Goal: Find specific page/section: Find specific page/section

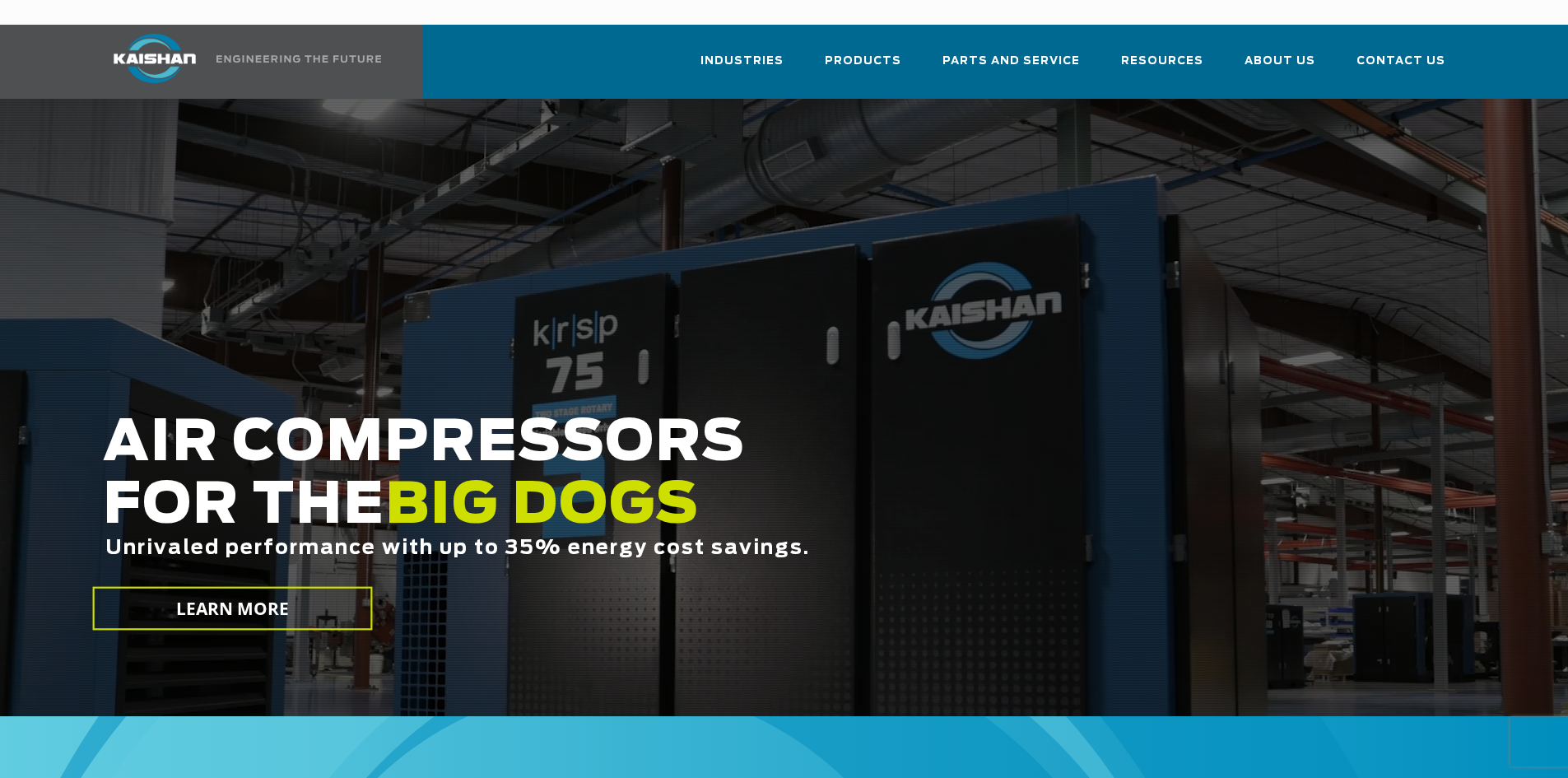
click at [174, 33] on img at bounding box center [154, 57] width 123 height 49
click at [1025, 52] on span "Parts and Service" at bounding box center [1011, 61] width 137 height 19
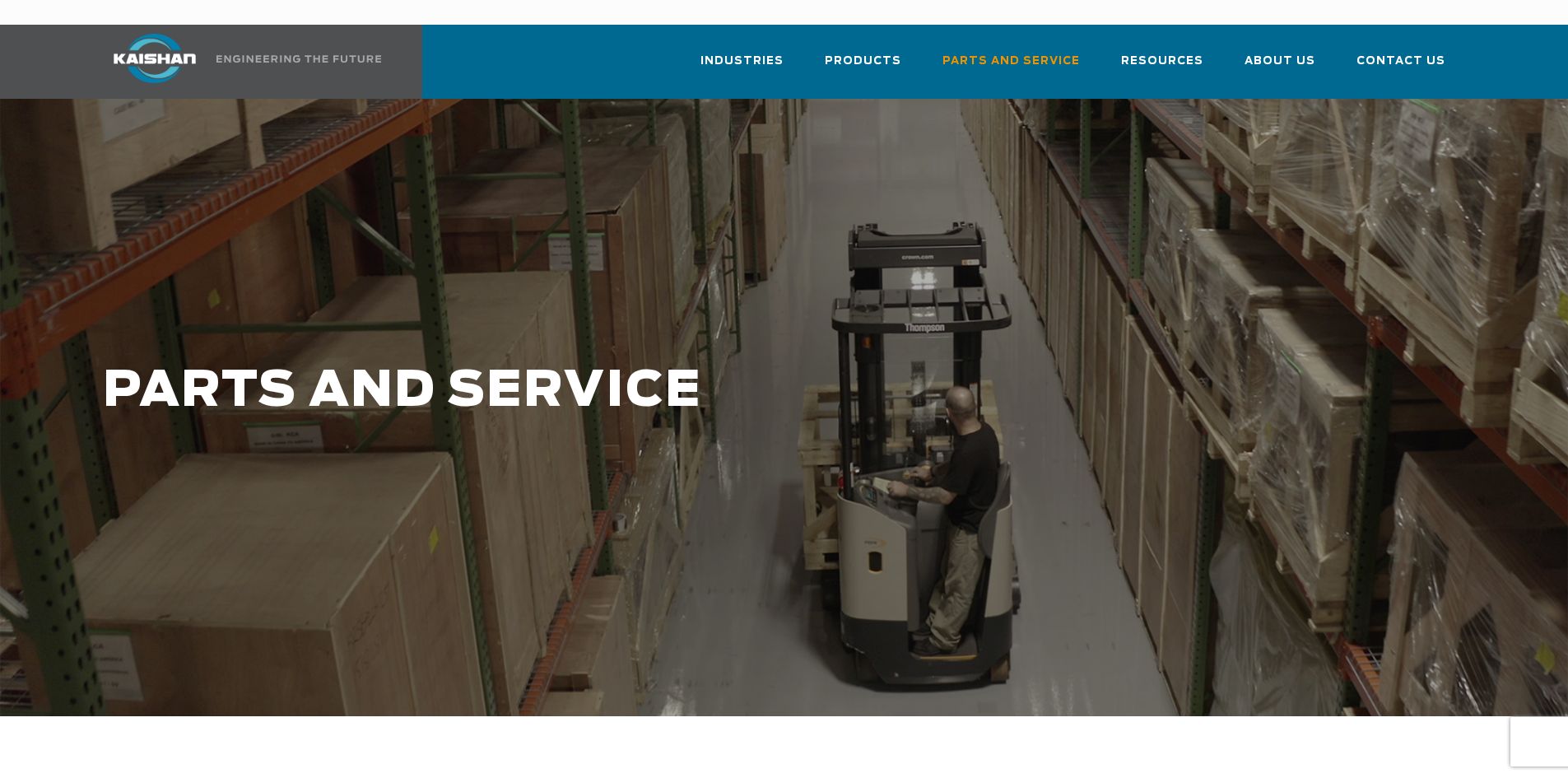
click at [158, 33] on img at bounding box center [154, 57] width 123 height 49
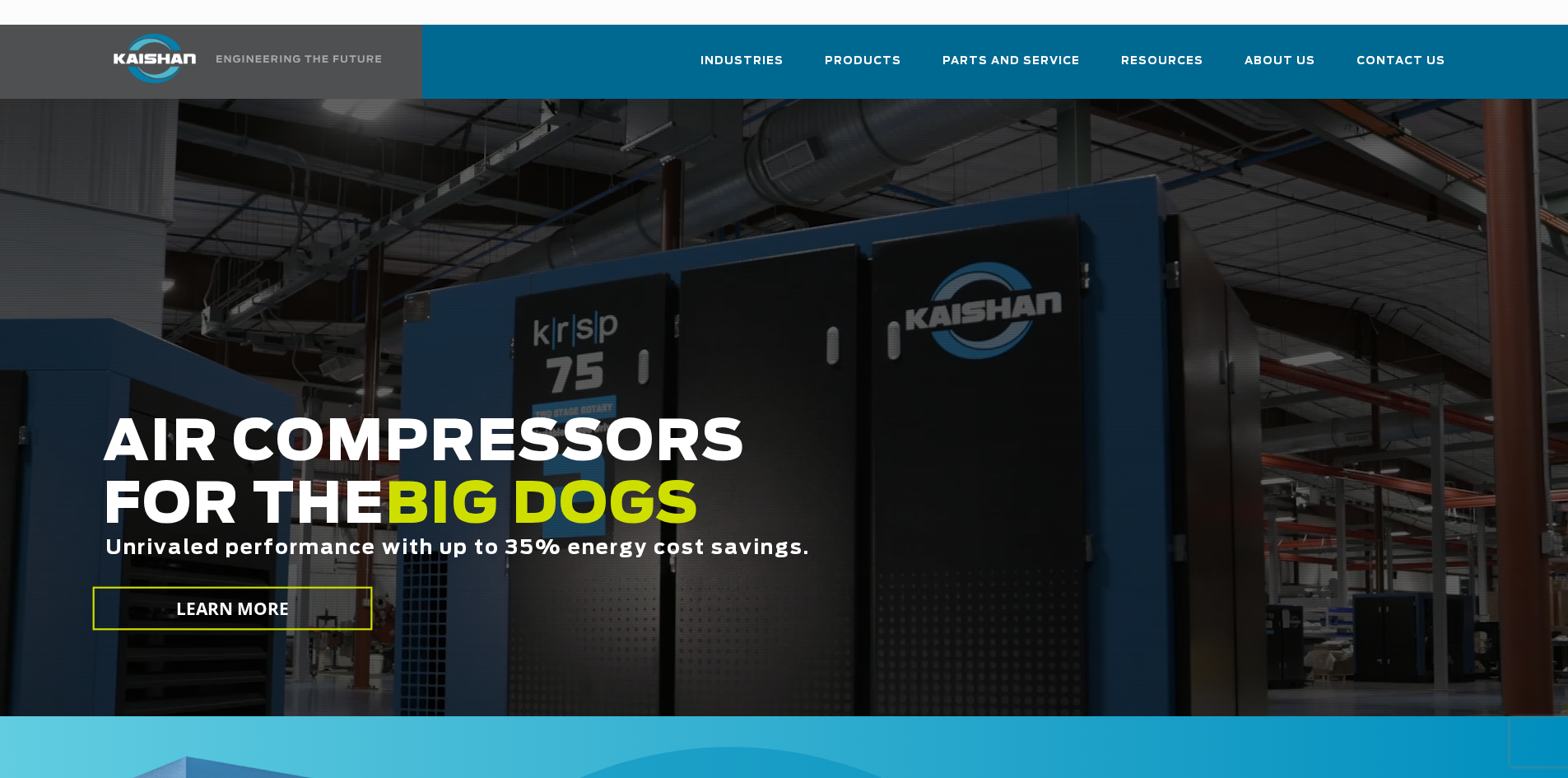
click at [1057, 52] on span "Parts and Service" at bounding box center [1011, 61] width 137 height 19
